Goal: Register for event/course

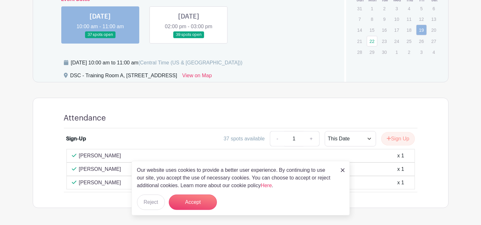
scroll to position [216, 0]
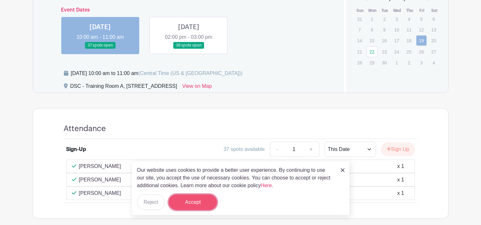
click at [198, 201] on button "Accept" at bounding box center [193, 202] width 48 height 15
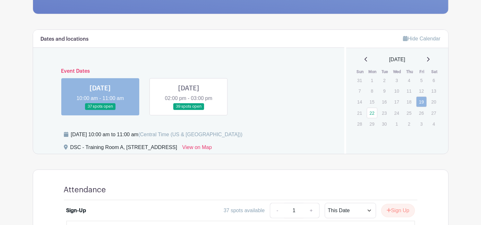
scroll to position [151, 0]
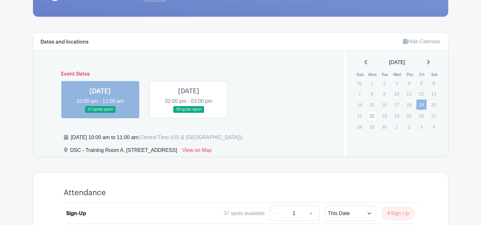
click at [100, 113] on link at bounding box center [100, 113] width 0 height 0
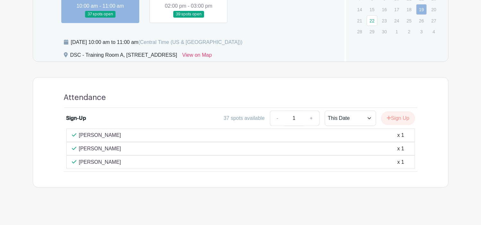
scroll to position [248, 0]
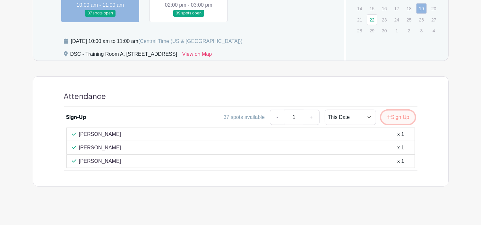
click at [396, 117] on button "Sign Up" at bounding box center [399, 117] width 34 height 13
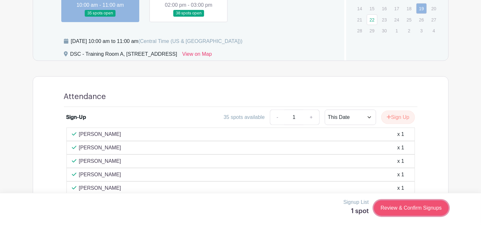
click at [412, 207] on link "Review & Confirm Signups" at bounding box center [411, 208] width 75 height 15
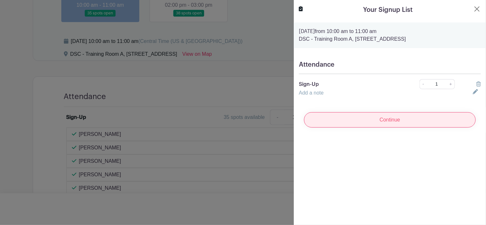
click at [391, 119] on input "Continue" at bounding box center [390, 119] width 172 height 15
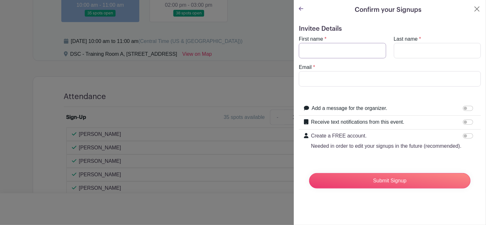
click at [345, 49] on input "First name" at bounding box center [342, 50] width 87 height 15
type input "[PERSON_NAME]"
type input "Brown"
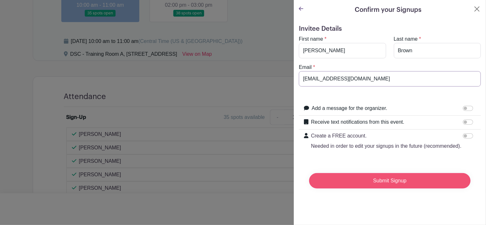
type input "[EMAIL_ADDRESS][DOMAIN_NAME]"
click at [389, 187] on input "Submit Signup" at bounding box center [390, 180] width 162 height 15
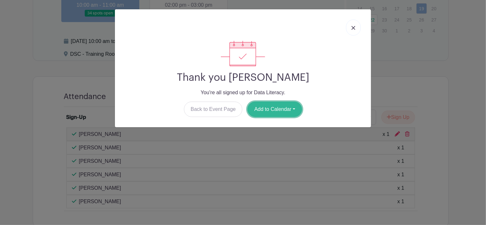
click at [277, 111] on button "Add to Calendar" at bounding box center [275, 109] width 55 height 15
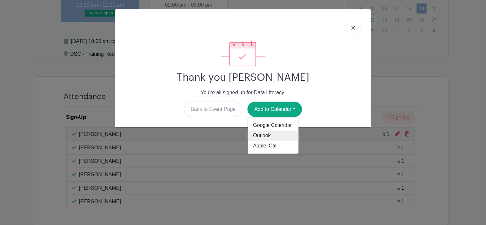
click at [265, 135] on link "Outlook" at bounding box center [273, 136] width 51 height 10
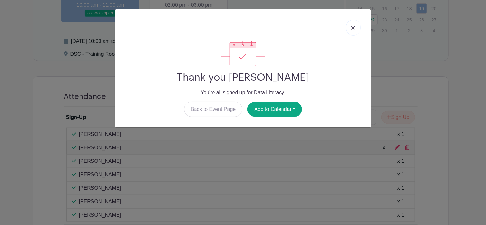
click at [354, 27] on img at bounding box center [354, 28] width 4 height 4
